Goal: Check status: Check status

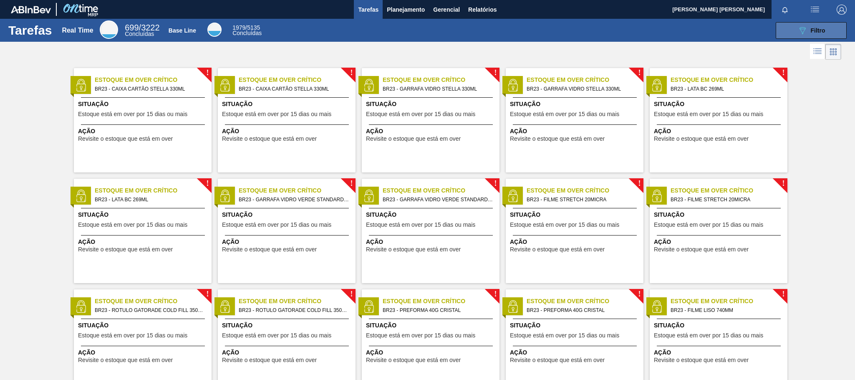
click at [799, 24] on button "089F7B8B-B2A5-4AFE-B5C0-19BA573D28AC Filtro" at bounding box center [811, 30] width 71 height 17
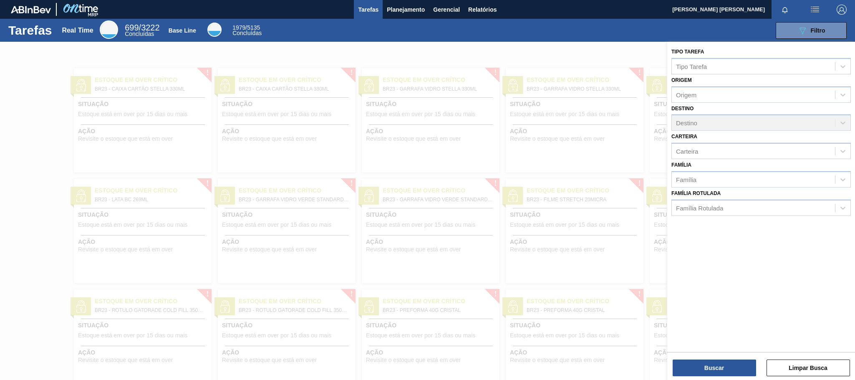
drag, startPoint x: 469, startPoint y: 35, endPoint x: 449, endPoint y: 29, distance: 20.2
click at [467, 35] on div "089F7B8B-B2A5-4AFE-B5C0-19BA573D28AC Filtro" at bounding box center [558, 30] width 583 height 17
click at [423, 3] on button "Planejamento" at bounding box center [406, 9] width 46 height 19
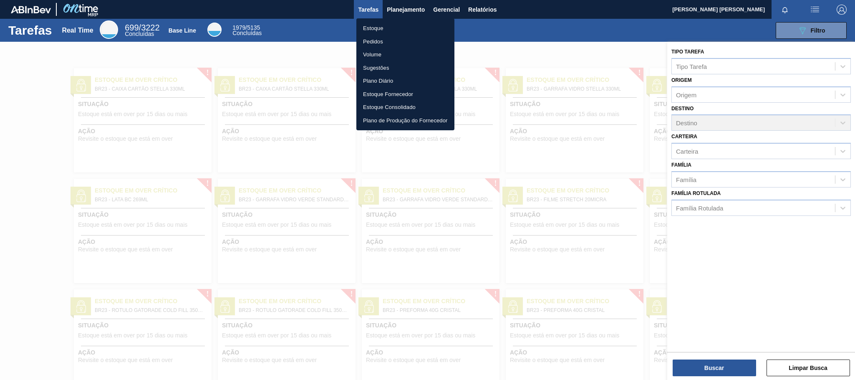
click at [372, 37] on li "Pedidos" at bounding box center [405, 41] width 98 height 13
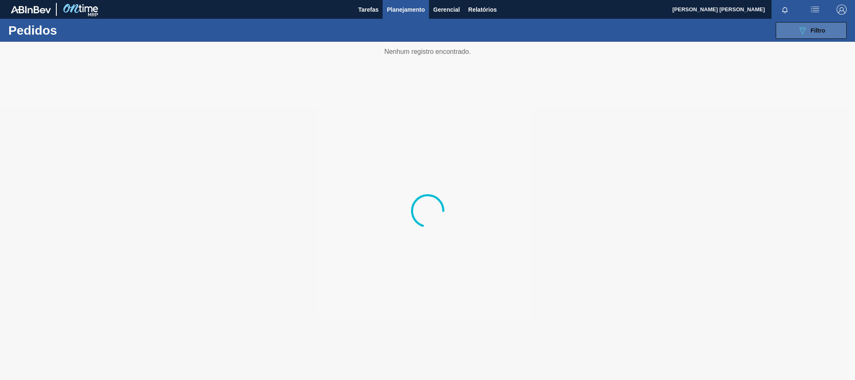
click at [818, 34] on div "089F7B8B-B2A5-4AFE-B5C0-19BA573D28AC Filtro" at bounding box center [811, 30] width 28 height 10
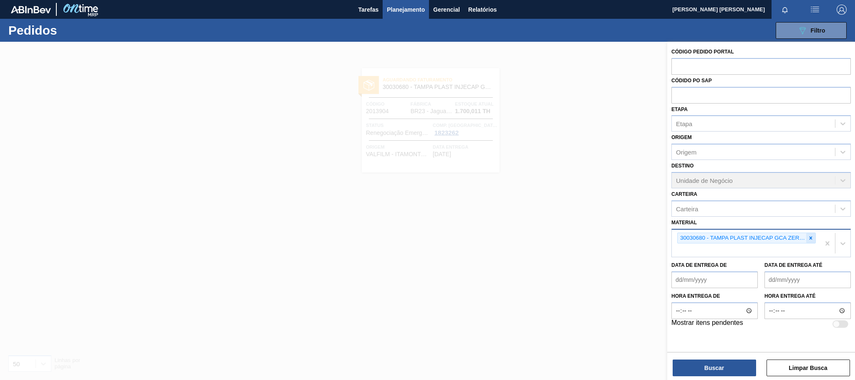
click at [812, 237] on icon at bounding box center [811, 238] width 6 height 6
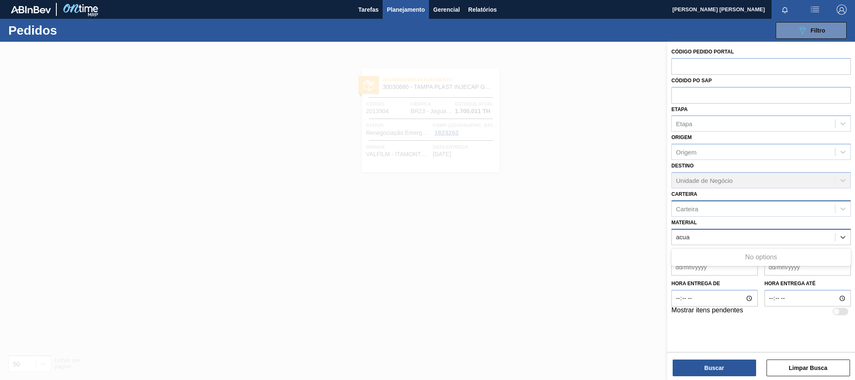
type input "acu"
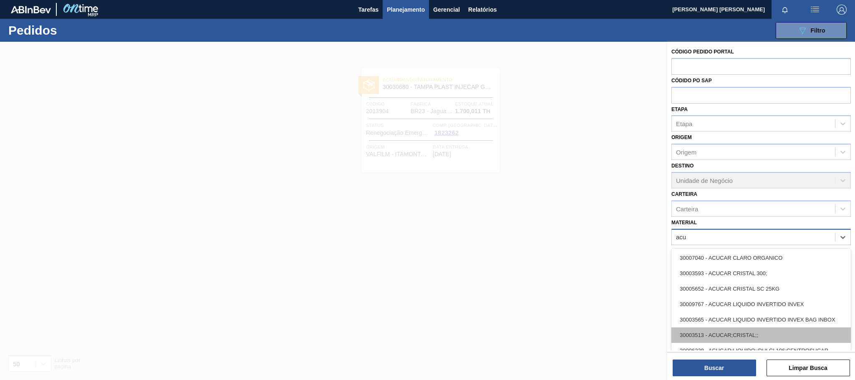
click at [781, 332] on div "30003513 - ACUCAR;CRISTAL;;" at bounding box center [760, 334] width 179 height 15
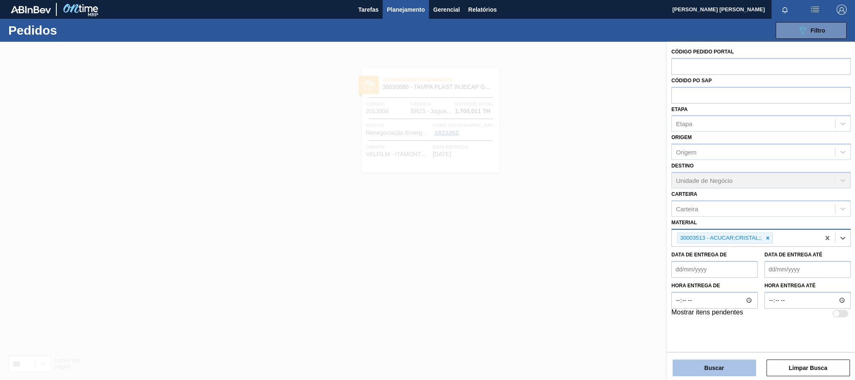
click at [729, 365] on button "Buscar" at bounding box center [714, 367] width 83 height 17
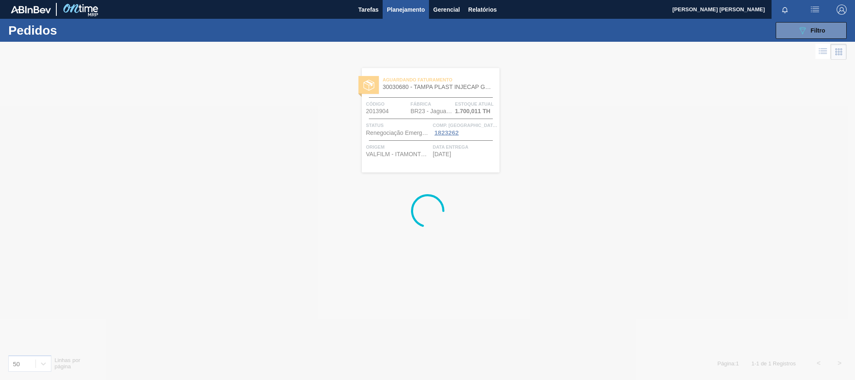
click at [600, 240] on div at bounding box center [427, 211] width 855 height 338
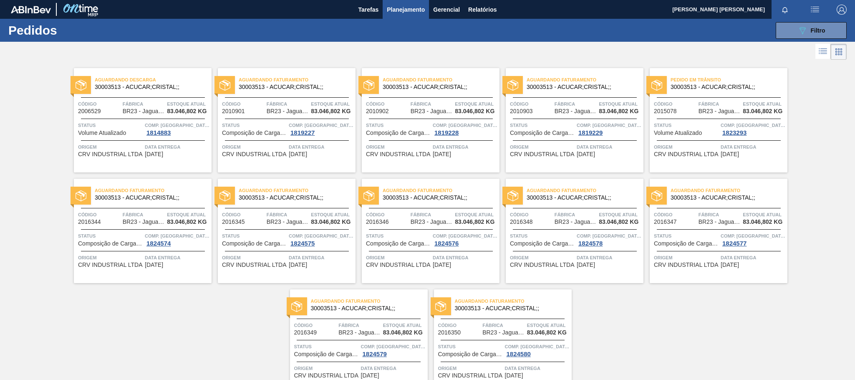
click at [209, 92] on div "Aguardando Descarga 30003513 - ACUCAR;CRISTAL;;" at bounding box center [143, 83] width 138 height 19
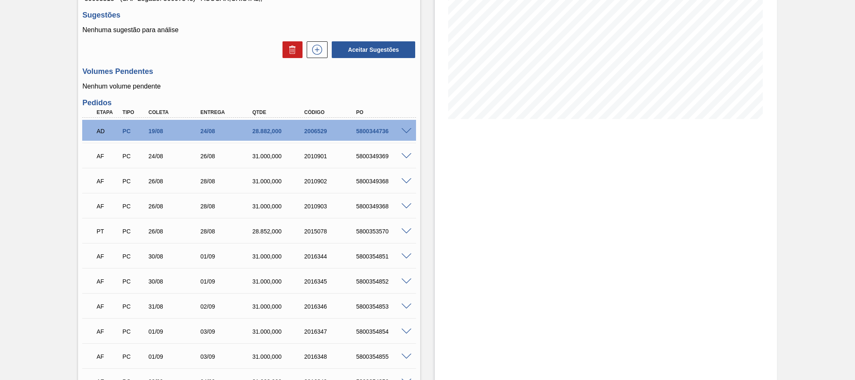
scroll to position [188, 0]
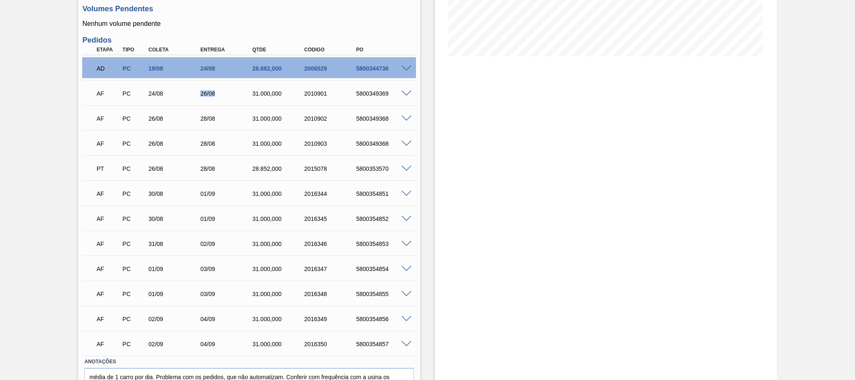
drag, startPoint x: 216, startPoint y: 90, endPoint x: 187, endPoint y: 91, distance: 28.8
click at [187, 91] on div "AF PC 24/08 26/08 31.000,000 2010901 5800349369" at bounding box center [247, 92] width 312 height 17
drag, startPoint x: 220, startPoint y: 117, endPoint x: 199, endPoint y: 117, distance: 21.3
click at [199, 117] on div "28/08" at bounding box center [227, 118] width 58 height 7
drag, startPoint x: 223, startPoint y: 149, endPoint x: 193, endPoint y: 147, distance: 30.1
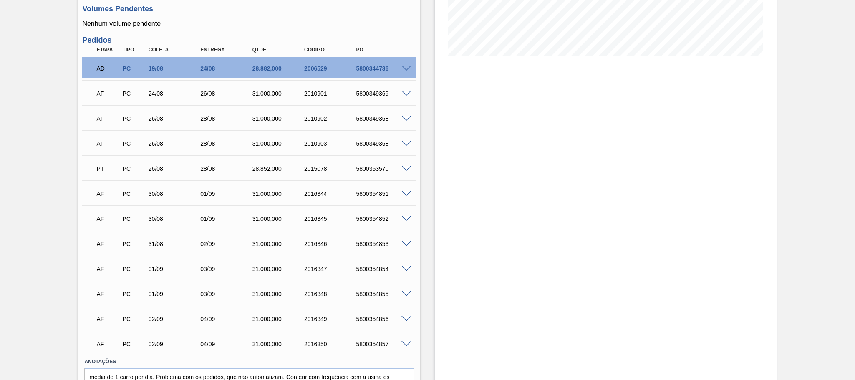
click at [193, 147] on div "AF PC 26/08 28/08 31.000,000 2010903 5800349368" at bounding box center [247, 142] width 312 height 17
drag, startPoint x: 219, startPoint y: 169, endPoint x: 197, endPoint y: 169, distance: 22.1
click at [197, 169] on div "28/08" at bounding box center [221, 168] width 52 height 7
